Goal: Task Accomplishment & Management: Complete application form

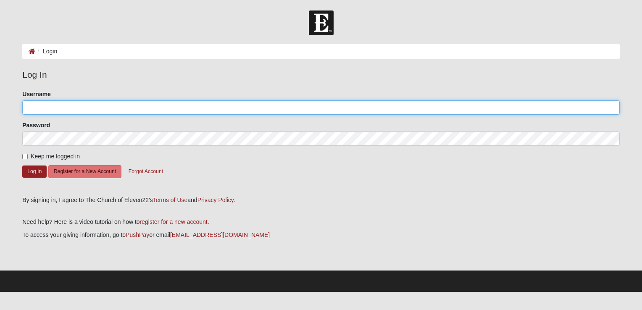
click at [52, 107] on input "Username" at bounding box center [320, 107] width 597 height 14
type input "[EMAIL_ADDRESS][DOMAIN_NAME]"
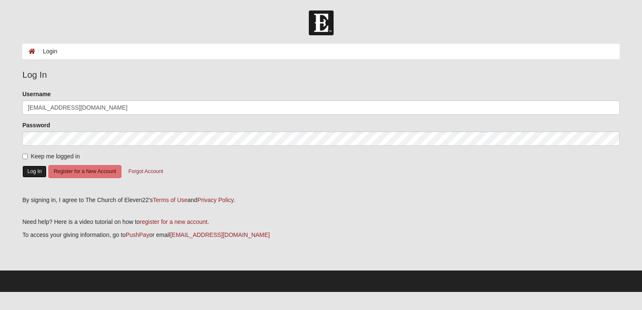
click at [29, 171] on button "Log In" at bounding box center [34, 172] width 24 height 12
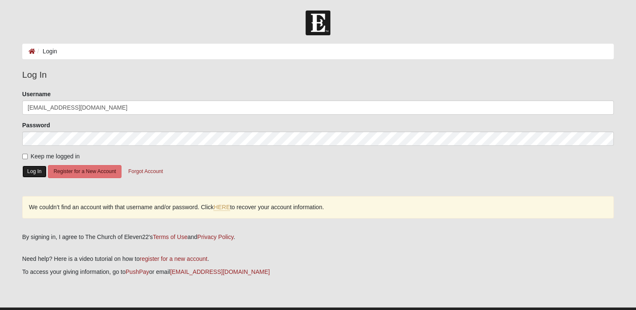
click at [34, 167] on button "Log In" at bounding box center [34, 172] width 24 height 12
click at [221, 206] on link "HERE" at bounding box center [221, 207] width 16 height 7
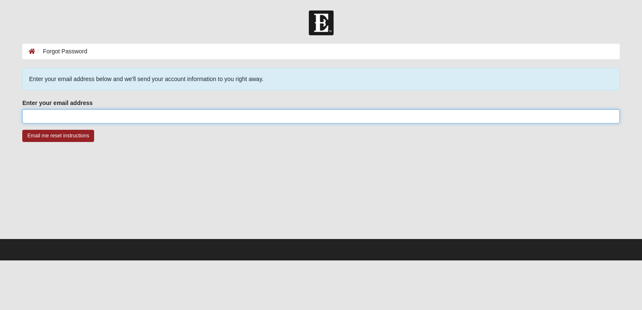
click at [111, 117] on input "Enter your email address" at bounding box center [320, 116] width 597 height 14
type input "[EMAIL_ADDRESS][DOMAIN_NAME]"
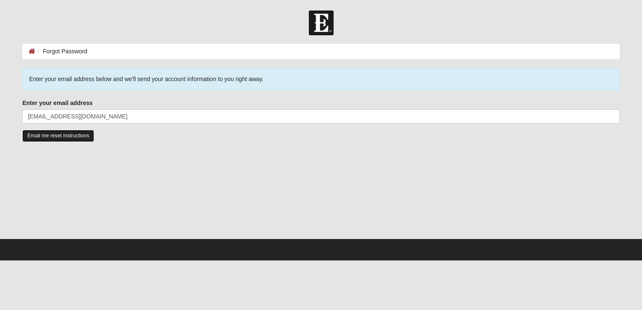
click at [66, 136] on input "Email me reset instructions" at bounding box center [58, 136] width 72 height 12
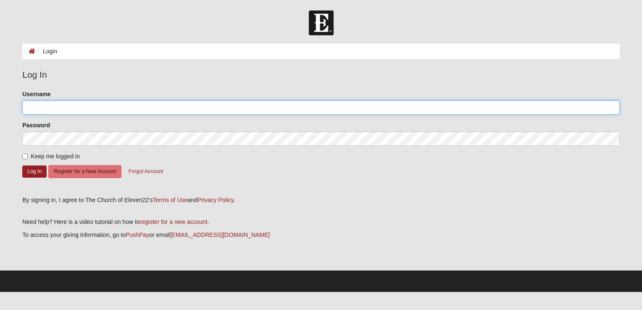
click at [226, 107] on input "Username" at bounding box center [320, 107] width 597 height 14
type input "[EMAIL_ADDRESS][DOMAIN_NAME]"
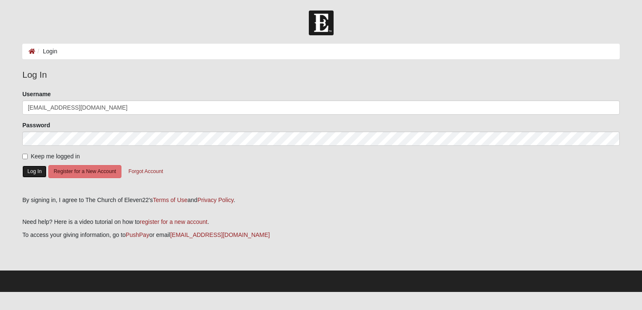
click at [31, 170] on button "Log In" at bounding box center [34, 172] width 24 height 12
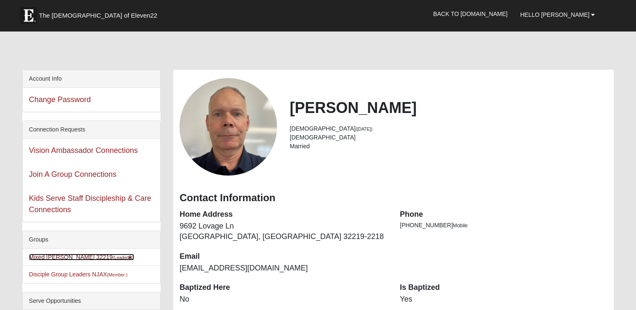
click at [68, 255] on link "Mixed Rogers 32219 (Leader )" at bounding box center [81, 257] width 105 height 7
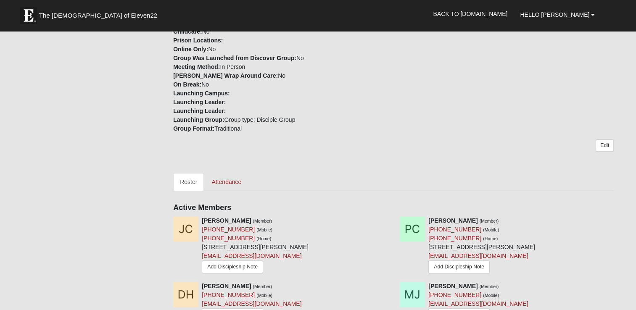
scroll to position [252, 0]
click at [232, 181] on link "Attendance" at bounding box center [226, 182] width 43 height 18
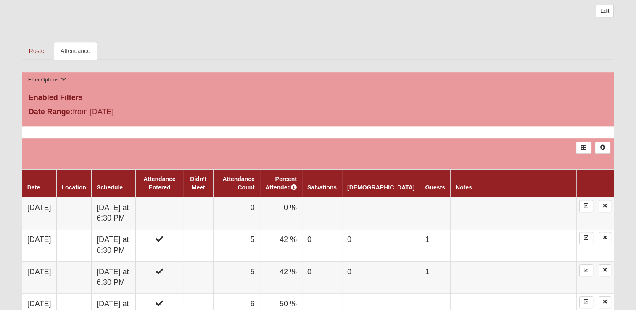
scroll to position [504, 0]
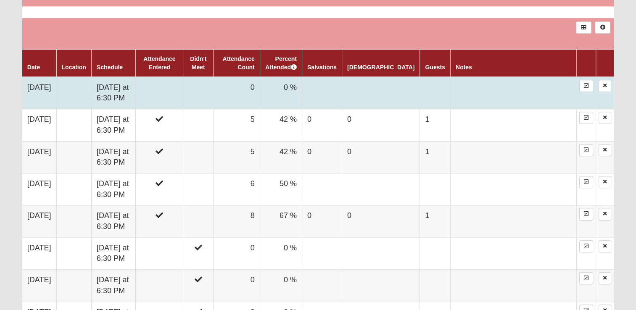
click at [183, 92] on td at bounding box center [159, 93] width 47 height 32
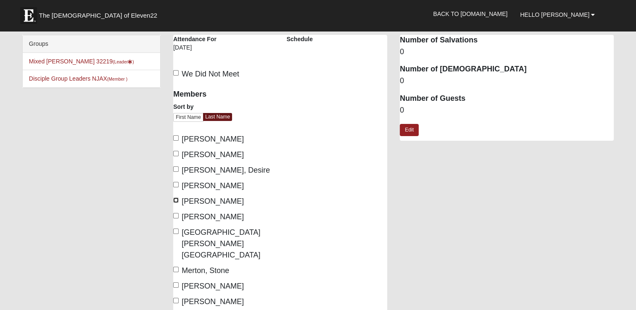
click at [176, 201] on input "Jones, Joshua" at bounding box center [175, 199] width 5 height 5
checkbox input "true"
click at [176, 214] on input "Jones, Raquel" at bounding box center [175, 215] width 5 height 5
checkbox input "true"
drag, startPoint x: 175, startPoint y: 232, endPoint x: 175, endPoint y: 239, distance: 7.6
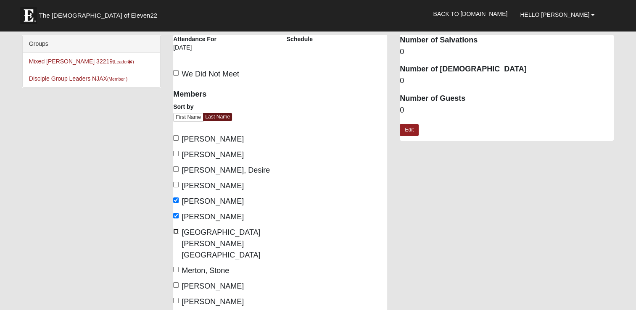
click at [175, 232] on input "Merton, Devonna" at bounding box center [175, 231] width 5 height 5
checkbox input "true"
click at [175, 267] on input "Merton, Stone" at bounding box center [175, 269] width 5 height 5
checkbox input "true"
drag, startPoint x: 176, startPoint y: 263, endPoint x: 174, endPoint y: 282, distance: 19.9
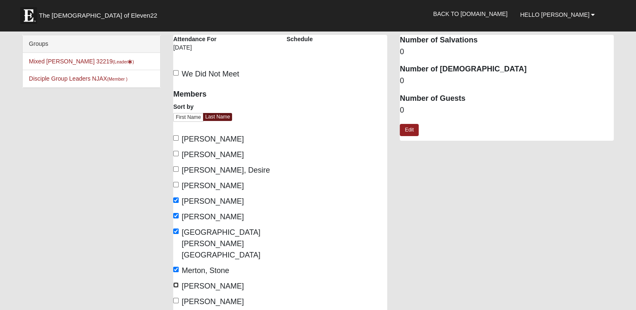
click at [176, 282] on input "Rogers, Chere" at bounding box center [175, 284] width 5 height 5
checkbox input "true"
click at [173, 298] on input "Rogers, Don" at bounding box center [175, 300] width 5 height 5
checkbox input "true"
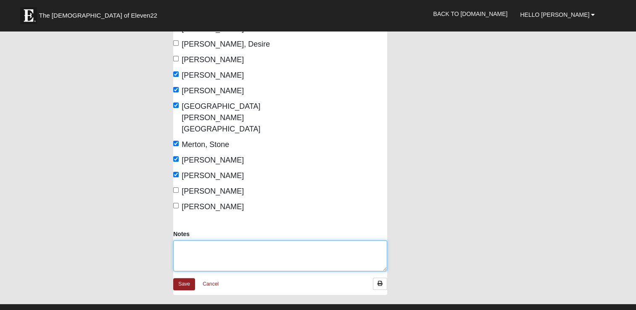
click at [203, 240] on textarea "Notes" at bounding box center [280, 255] width 214 height 31
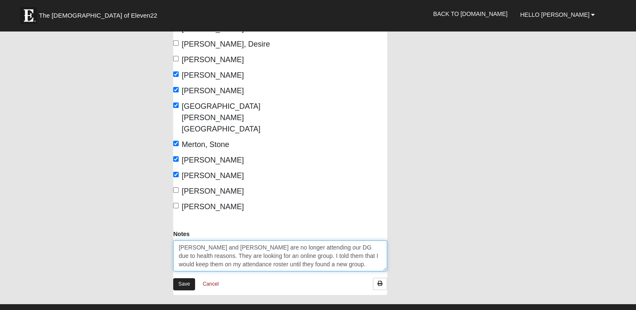
type textarea "[PERSON_NAME] and [PERSON_NAME] are no longer attending our DG due to health re…"
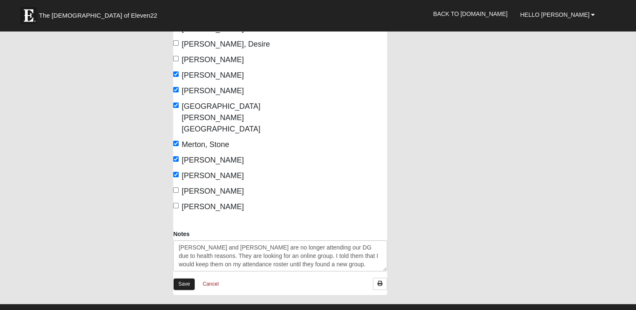
click at [187, 278] on link "Save" at bounding box center [184, 284] width 22 height 12
